Goal: Communication & Community: Answer question/provide support

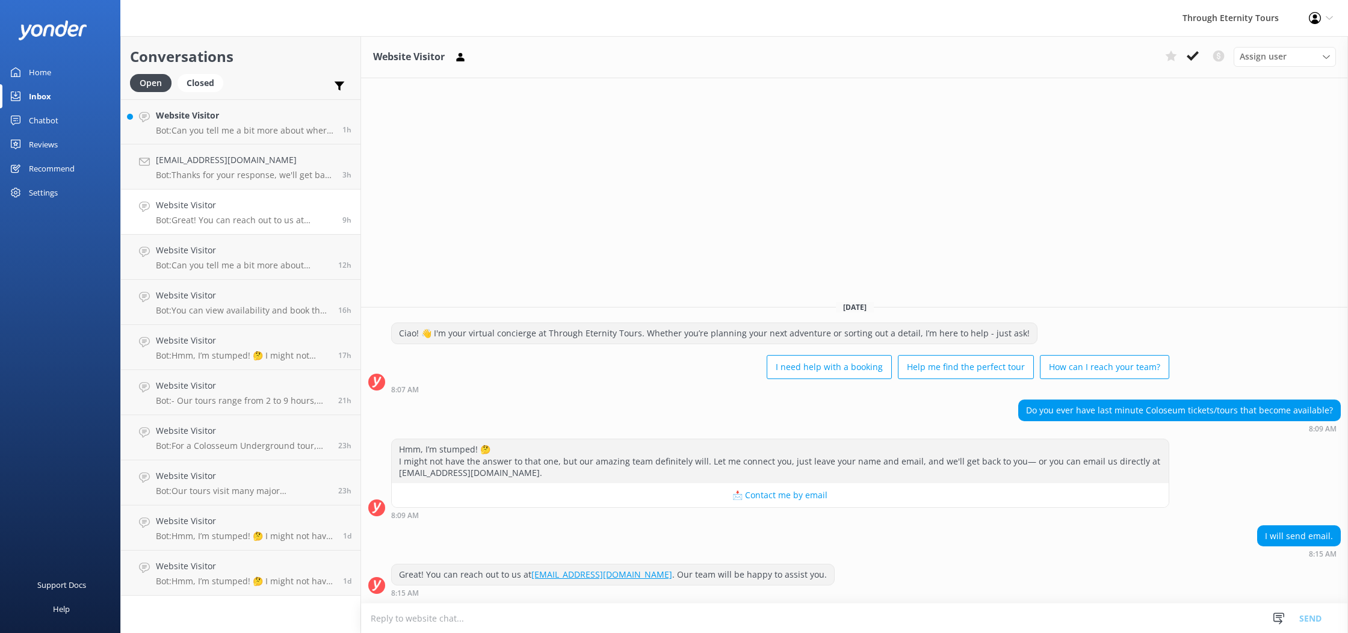
click at [251, 120] on h4 "Website Visitor" at bounding box center [244, 115] width 177 height 13
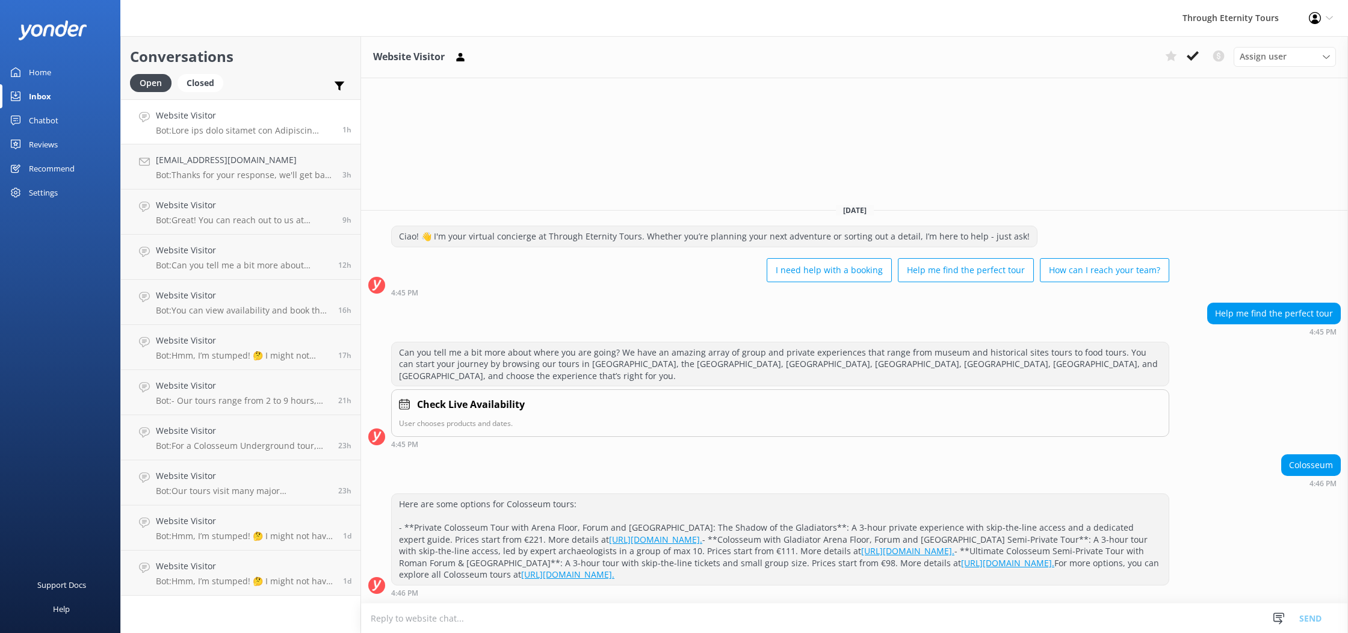
click at [285, 112] on h4 "Website Visitor" at bounding box center [244, 115] width 177 height 13
click at [299, 162] on h4 "[EMAIL_ADDRESS][DOMAIN_NAME]" at bounding box center [244, 159] width 177 height 13
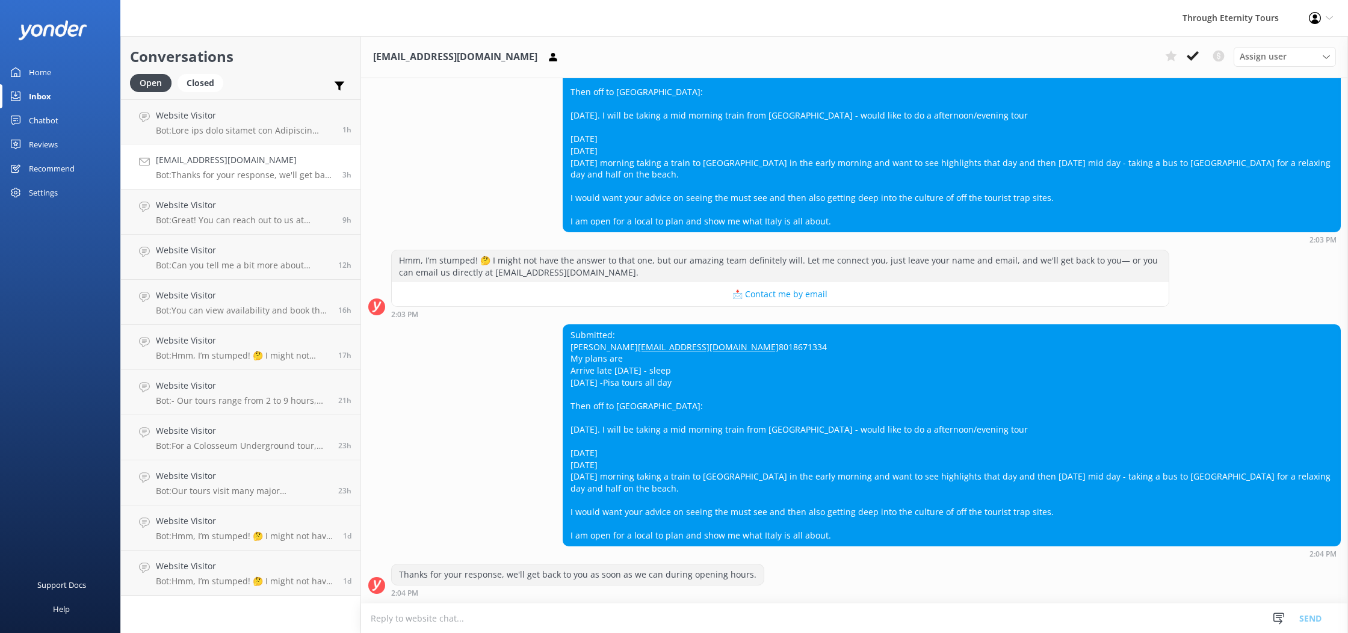
scroll to position [211, 0]
